Goal: Information Seeking & Learning: Learn about a topic

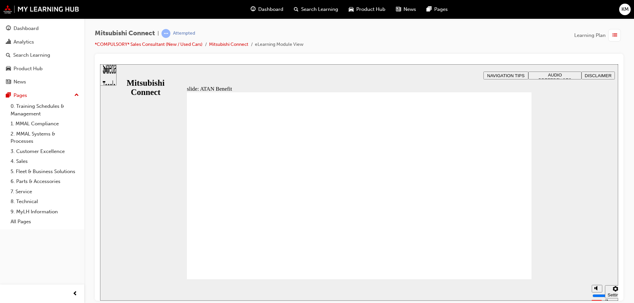
drag, startPoint x: 262, startPoint y: 191, endPoint x: 239, endPoint y: 220, distance: 37.4
drag, startPoint x: 239, startPoint y: 220, endPoint x: 489, endPoint y: 246, distance: 251.5
